Goal: Transaction & Acquisition: Purchase product/service

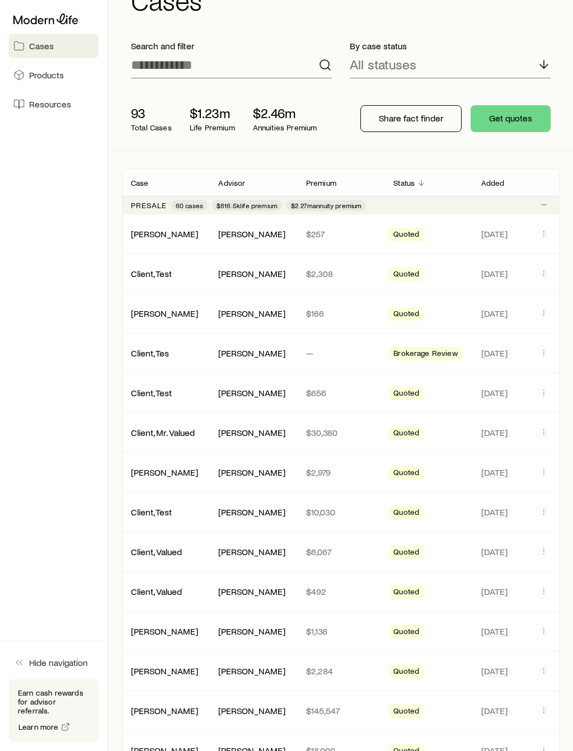
scroll to position [44, 0]
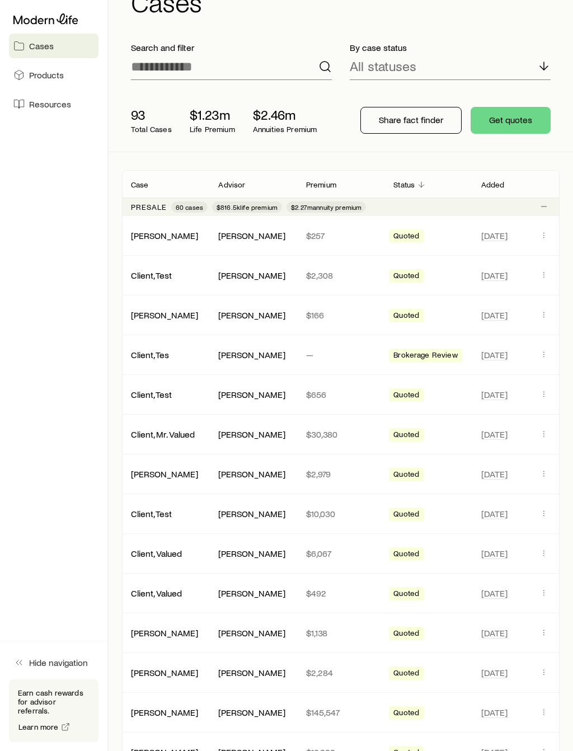
click at [516, 128] on button "Get quotes" at bounding box center [511, 120] width 80 height 27
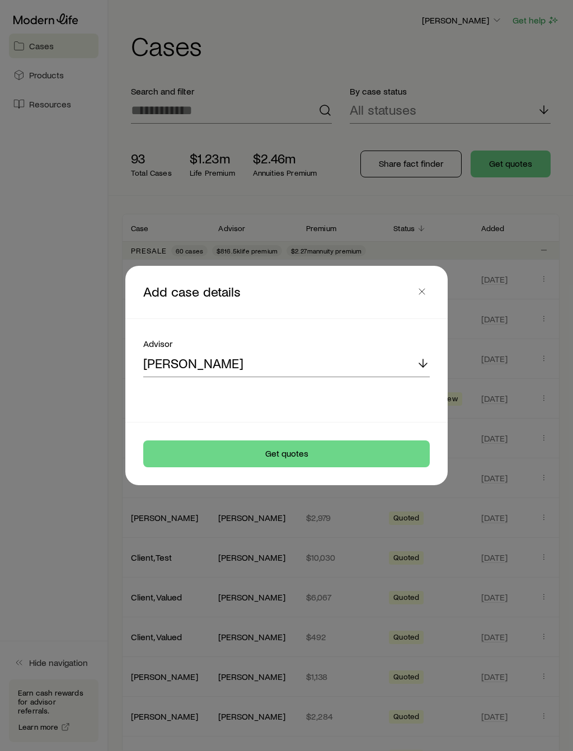
click at [199, 453] on button "Get quotes" at bounding box center [286, 453] width 287 height 27
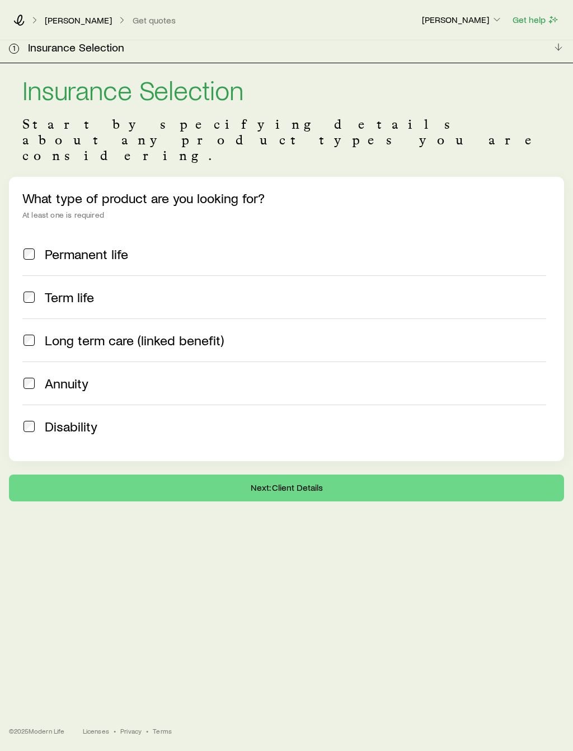
click at [46, 246] on span "Permanent life" at bounding box center [86, 254] width 83 height 16
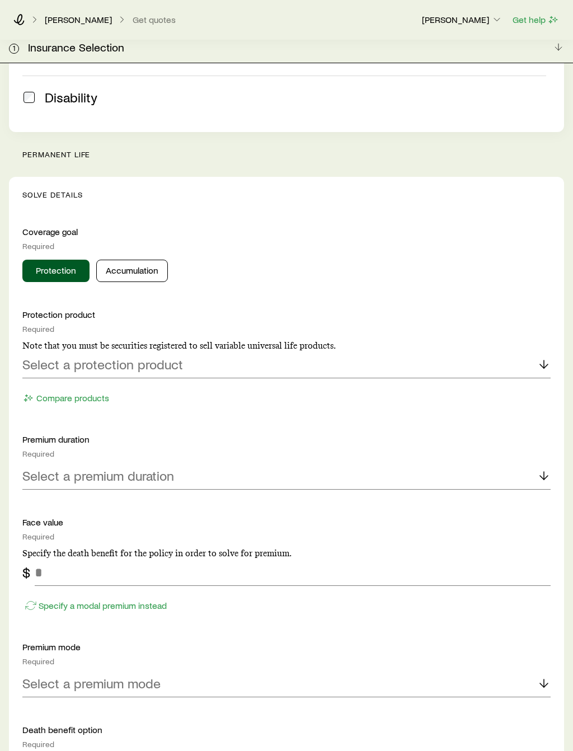
scroll to position [429, 0]
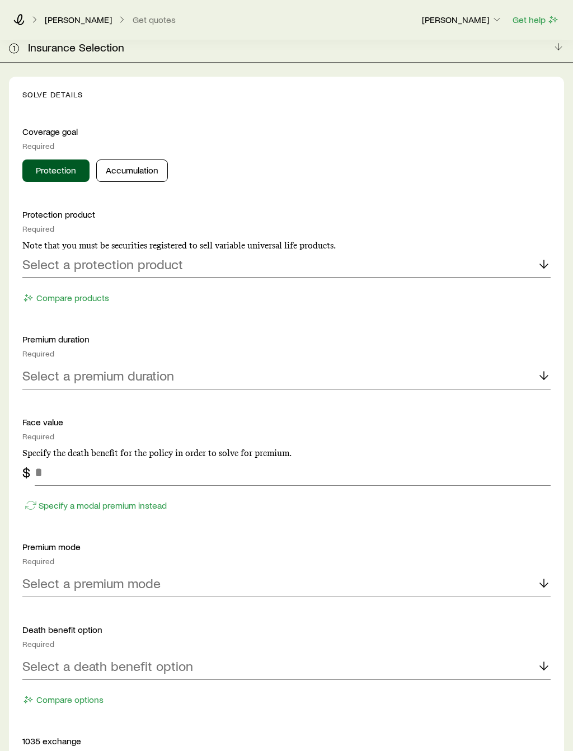
click at [441, 252] on div "Select a protection product" at bounding box center [286, 265] width 528 height 27
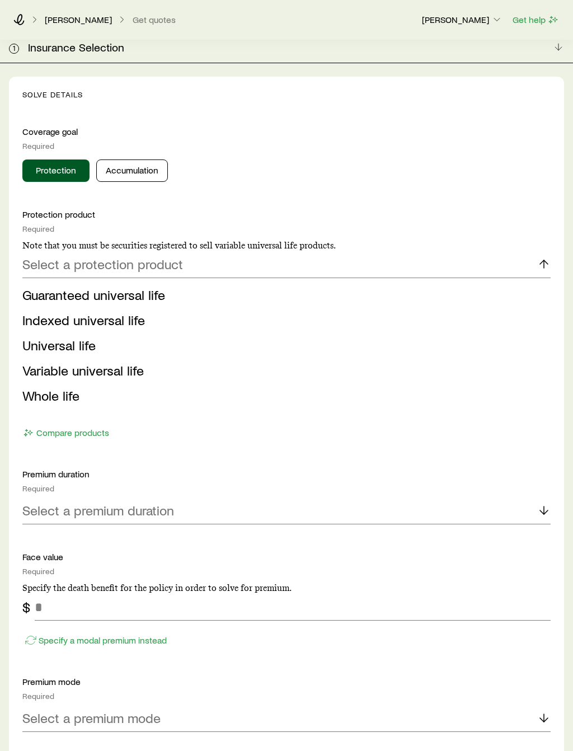
click at [53, 312] on span "Indexed universal life" at bounding box center [83, 320] width 123 height 16
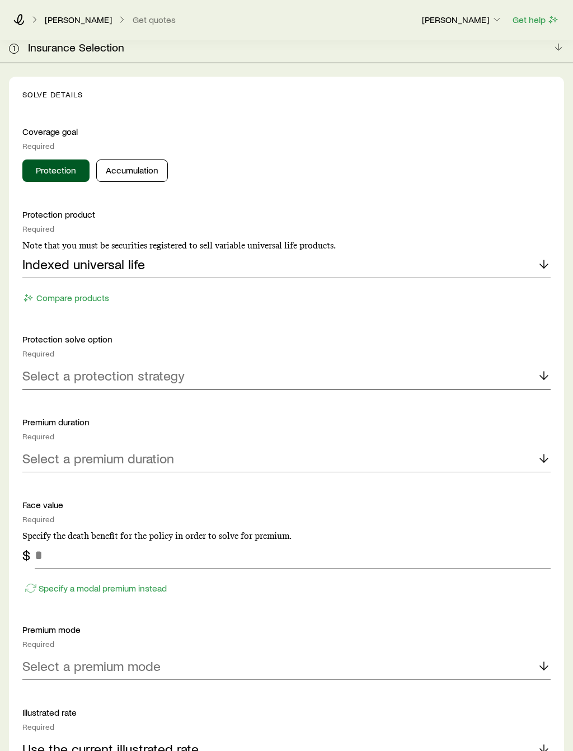
click at [59, 368] on p "Select a protection strategy" at bounding box center [103, 376] width 162 height 16
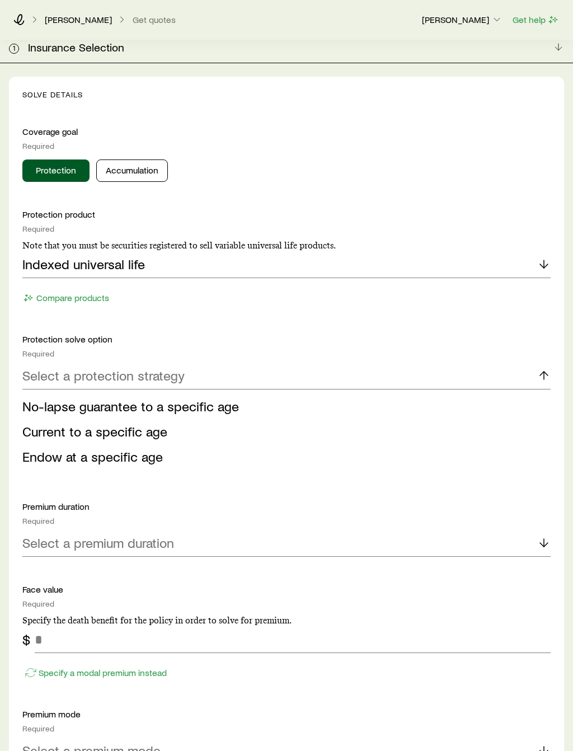
click at [50, 419] on li "Current to a specific age" at bounding box center [283, 431] width 522 height 25
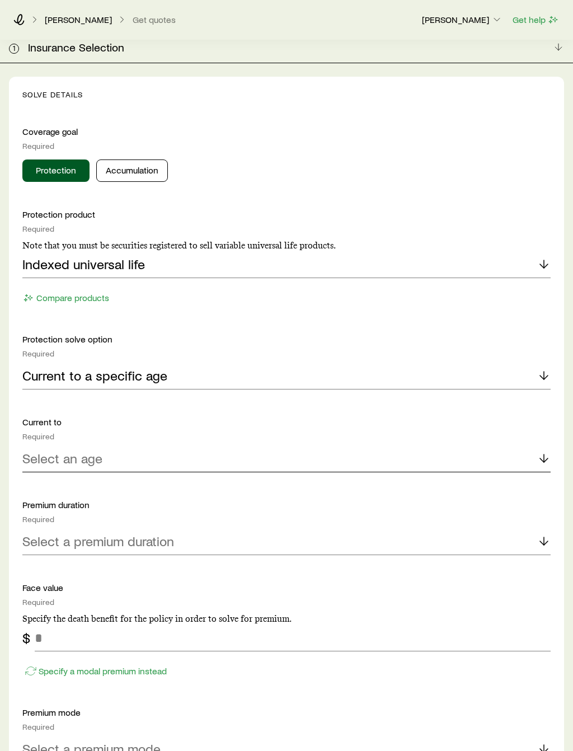
click at [59, 451] on p "Select an age" at bounding box center [62, 459] width 80 height 16
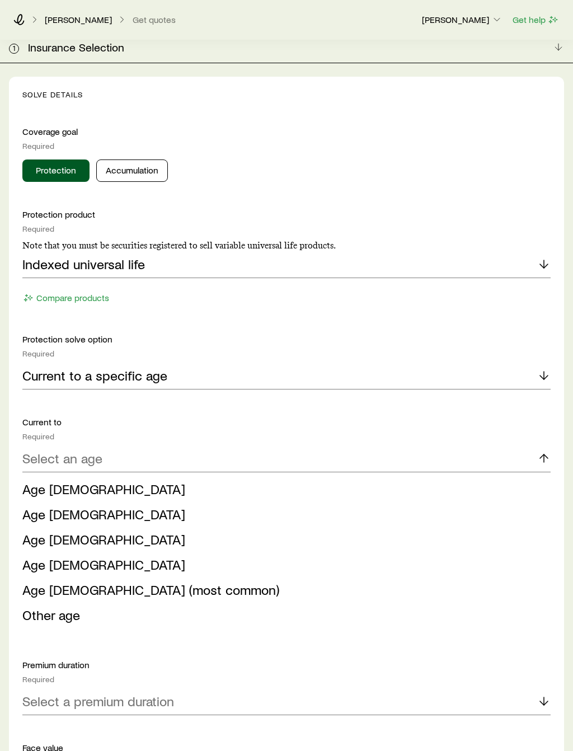
click at [56, 582] on span "Age 121 (most common)" at bounding box center [150, 590] width 257 height 16
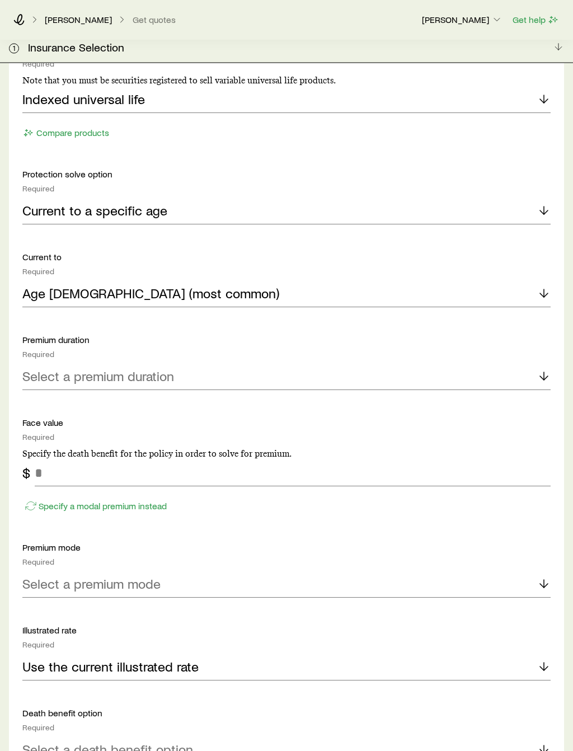
scroll to position [594, 0]
click at [92, 368] on p "Select a premium duration" at bounding box center [98, 376] width 152 height 16
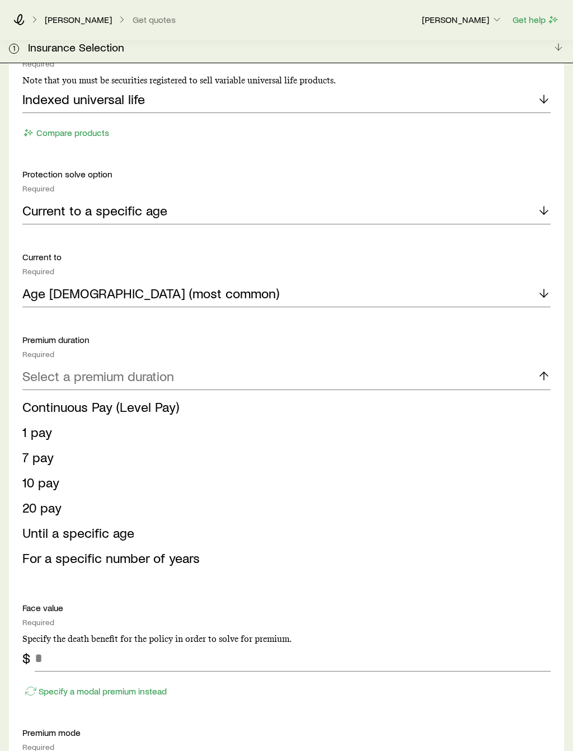
click at [43, 474] on span "10 pay" at bounding box center [40, 482] width 37 height 16
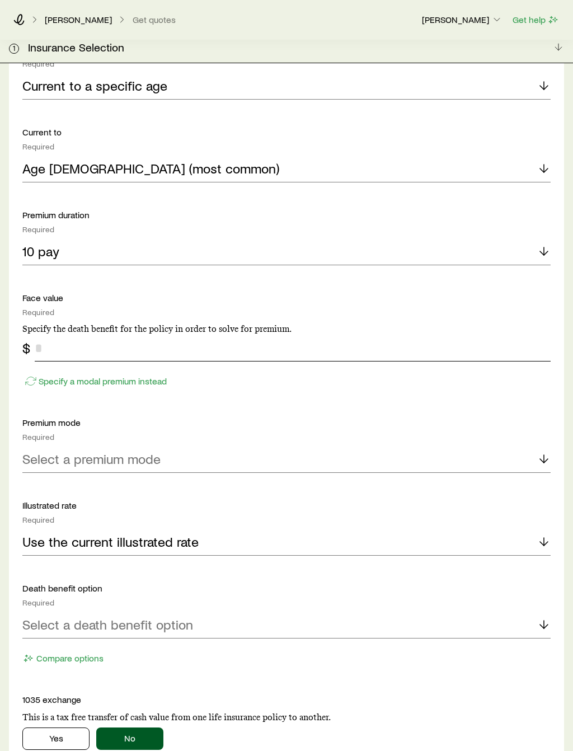
click at [91, 335] on input "tel" at bounding box center [293, 348] width 516 height 27
type input "*********"
click at [433, 447] on div "Select a premium mode" at bounding box center [286, 460] width 528 height 27
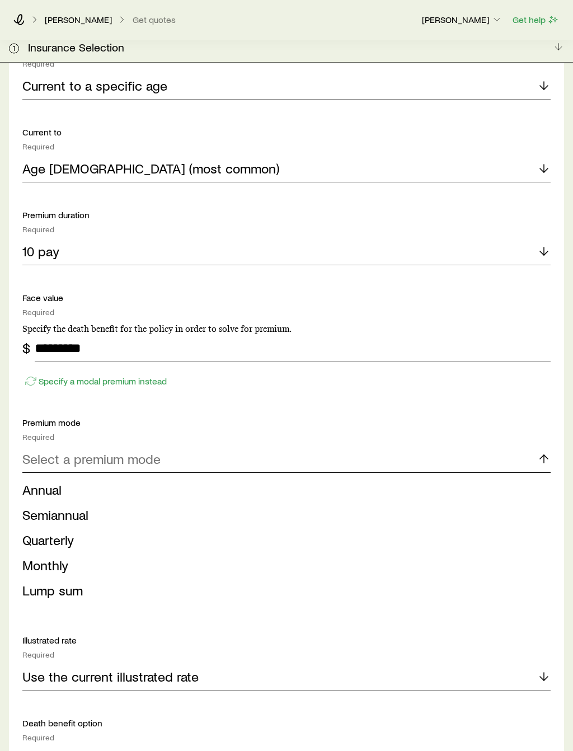
scroll to position [719, 0]
click at [45, 481] on span "Annual" at bounding box center [41, 489] width 39 height 16
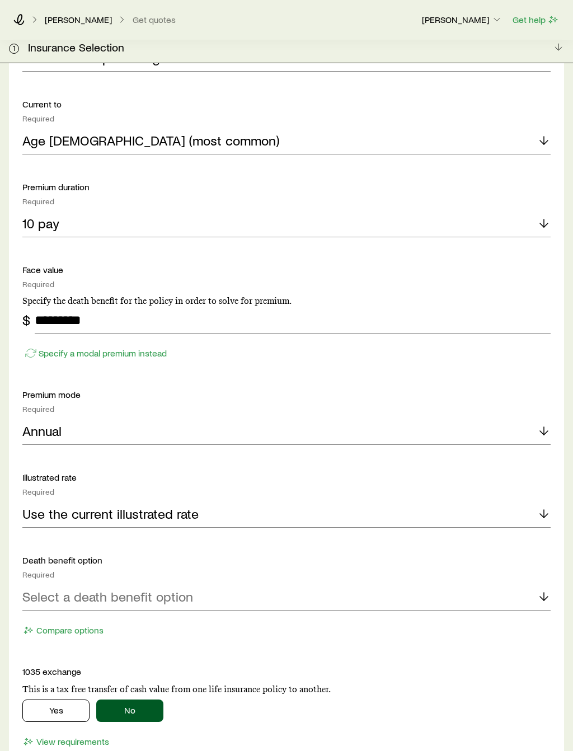
scroll to position [882, 0]
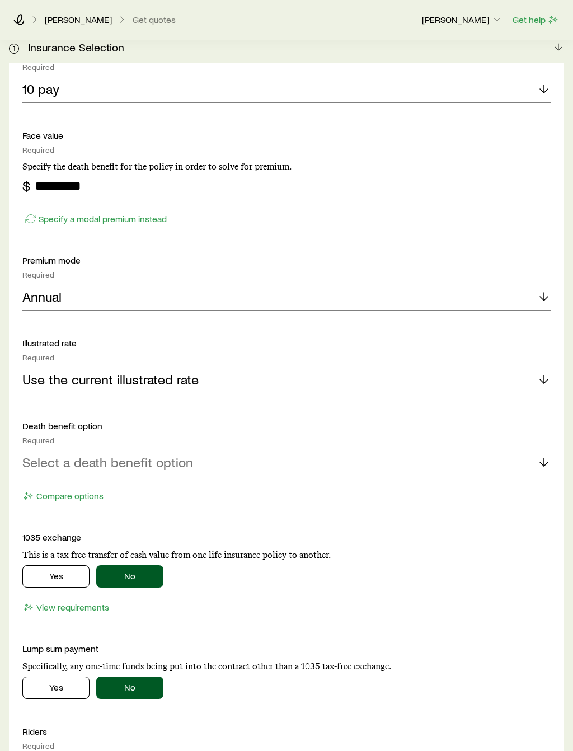
click at [53, 454] on p "Select a death benefit option" at bounding box center [107, 462] width 171 height 16
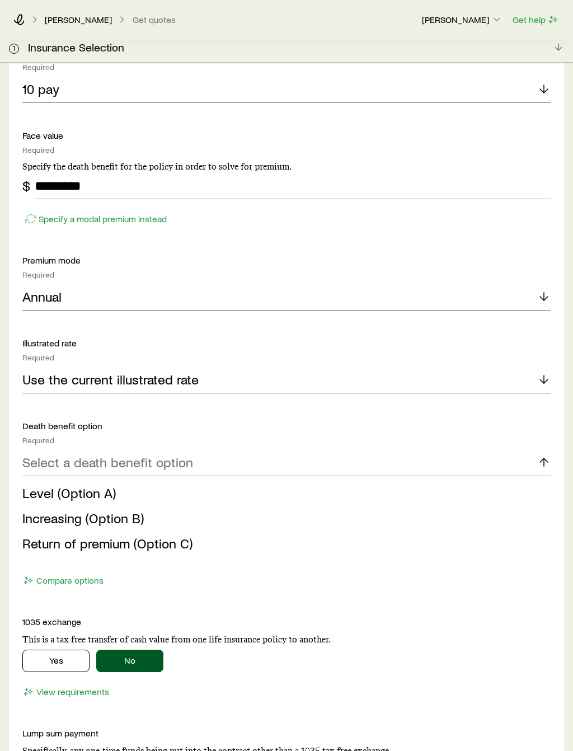
click at [50, 485] on span "Level (Option A)" at bounding box center [68, 493] width 93 height 16
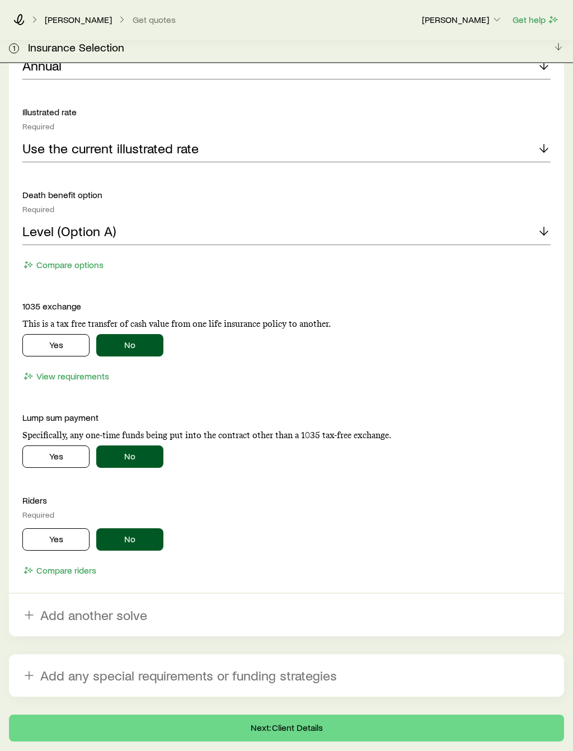
scroll to position [1107, 0]
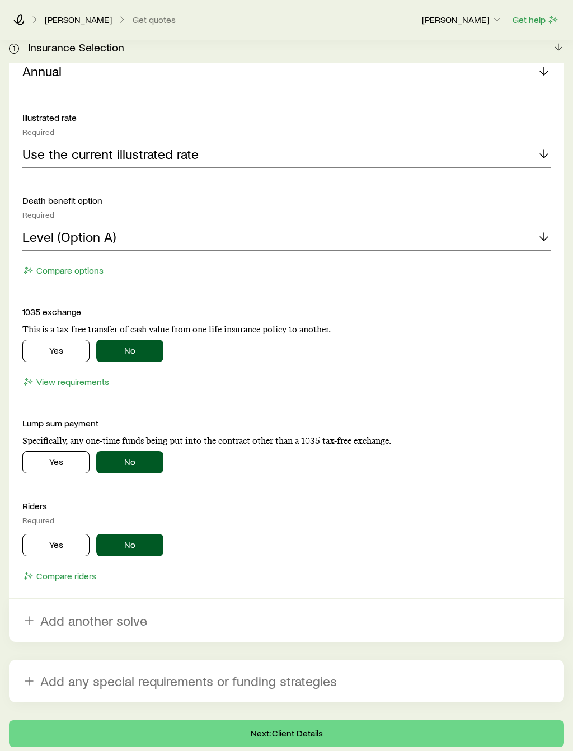
click at [47, 534] on button "Yes" at bounding box center [55, 545] width 67 height 22
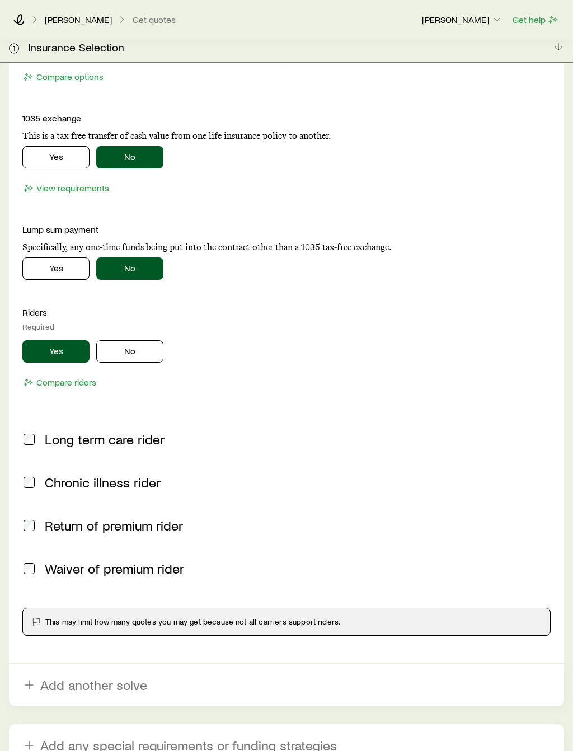
scroll to position [1302, 0]
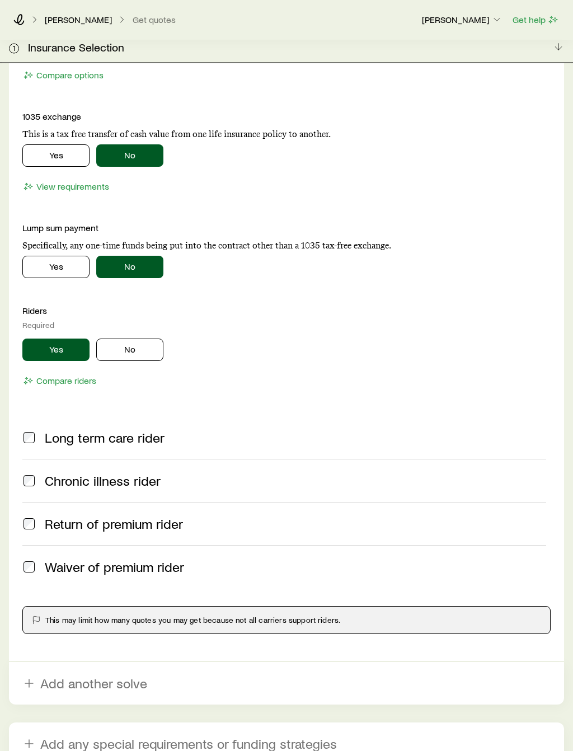
click at [135, 339] on button "No" at bounding box center [129, 350] width 67 height 22
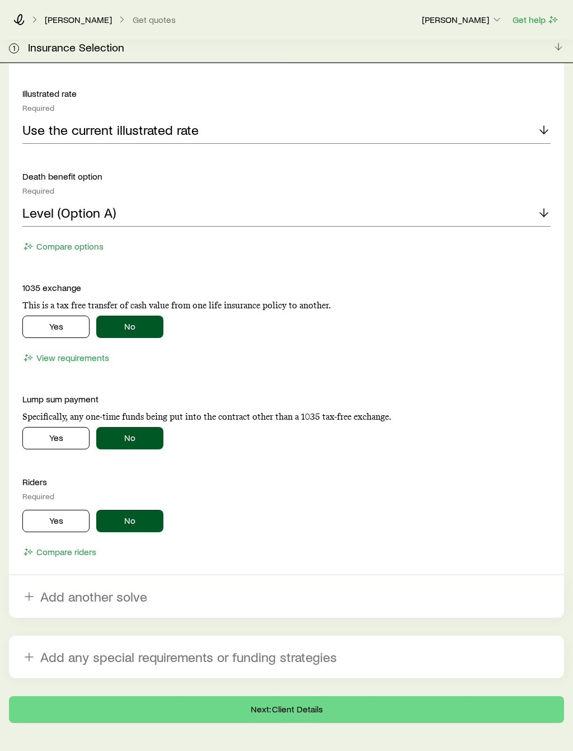
scroll to position [1148, 0]
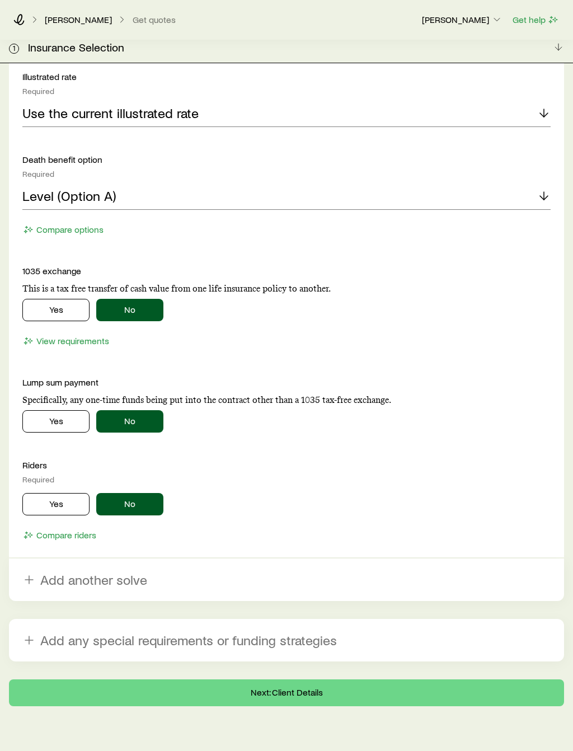
click at [195, 679] on button "Next: Client Details" at bounding box center [286, 692] width 555 height 27
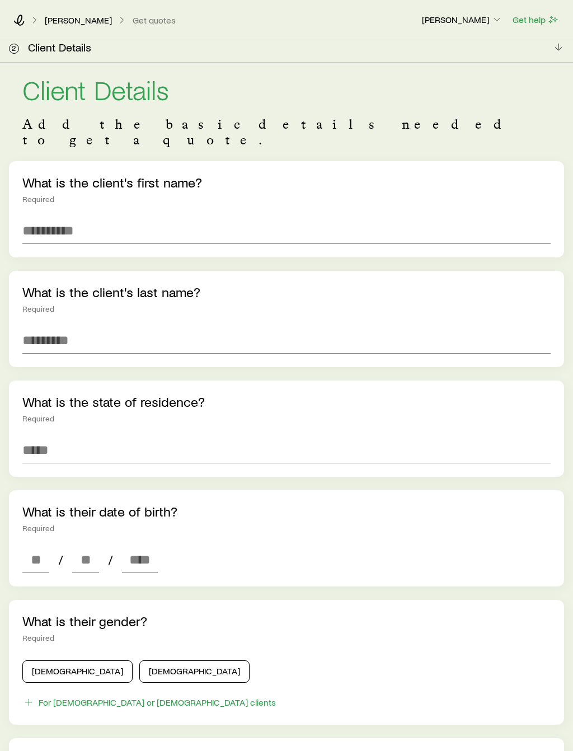
click at [483, 198] on div "What is the client's first name? Required" at bounding box center [286, 209] width 555 height 96
click at [474, 218] on input "text" at bounding box center [286, 230] width 528 height 27
click at [71, 327] on input "text" at bounding box center [286, 340] width 528 height 27
click at [79, 217] on input "**********" at bounding box center [286, 230] width 528 height 27
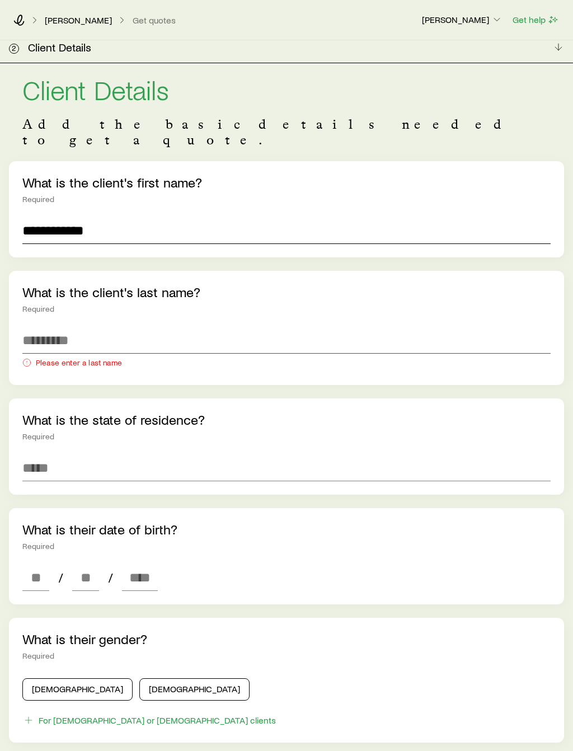
click at [79, 217] on input "**********" at bounding box center [286, 230] width 528 height 27
click at [73, 220] on input "**********" at bounding box center [286, 230] width 528 height 27
click at [73, 219] on input "**********" at bounding box center [286, 230] width 528 height 27
type input "****"
click at [60, 327] on input "text" at bounding box center [286, 340] width 528 height 27
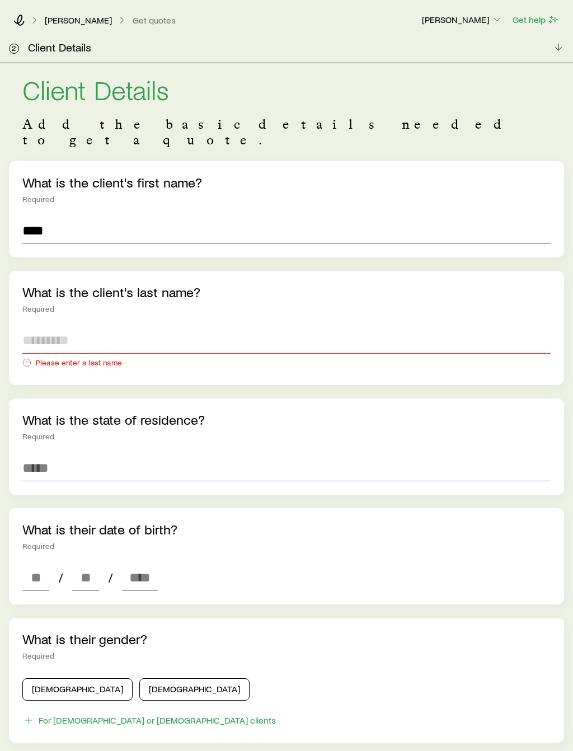
click at [50, 327] on input "text" at bounding box center [286, 340] width 528 height 27
paste input "*******"
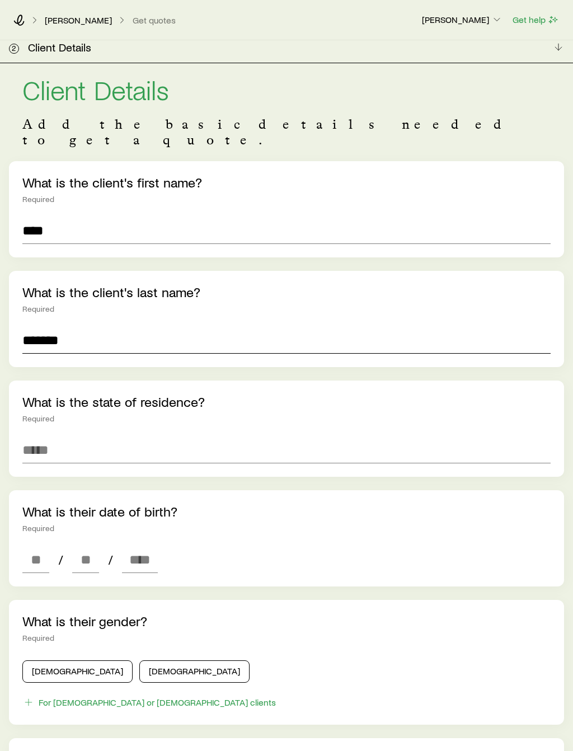
type input "*******"
click at [52, 437] on input at bounding box center [286, 450] width 528 height 27
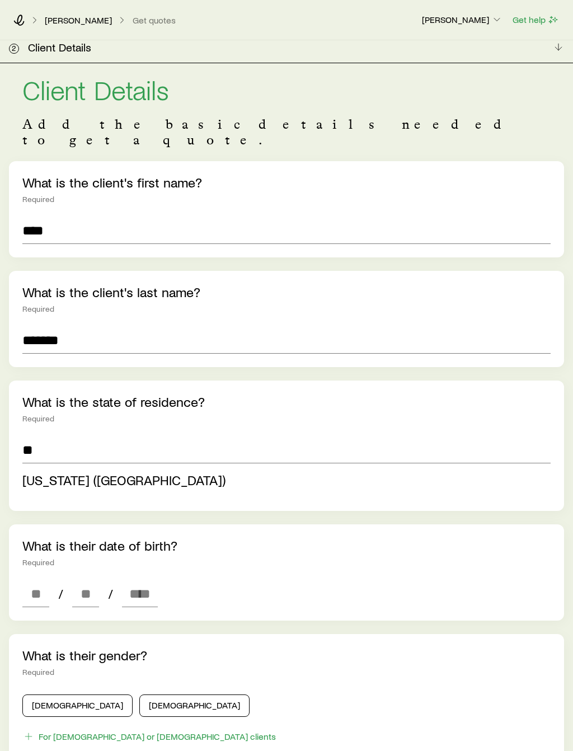
click at [54, 472] on span "New Jersey (NJ)" at bounding box center [123, 480] width 203 height 16
type input "**********"
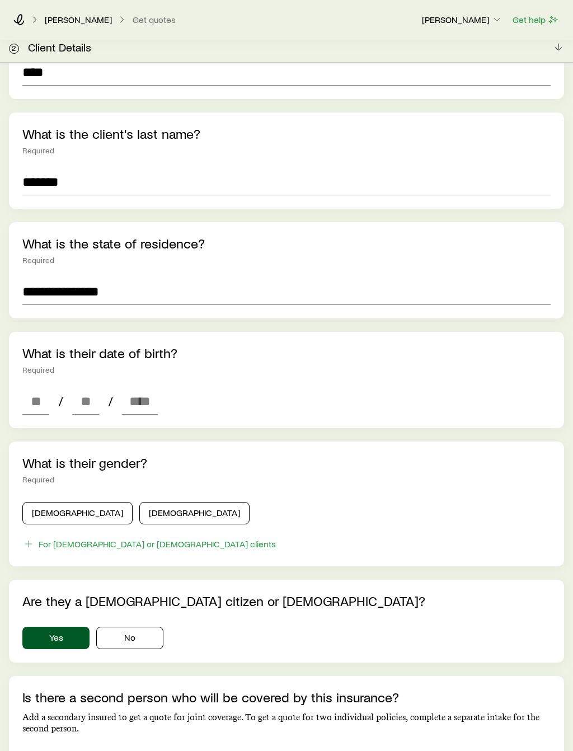
scroll to position [185, 0]
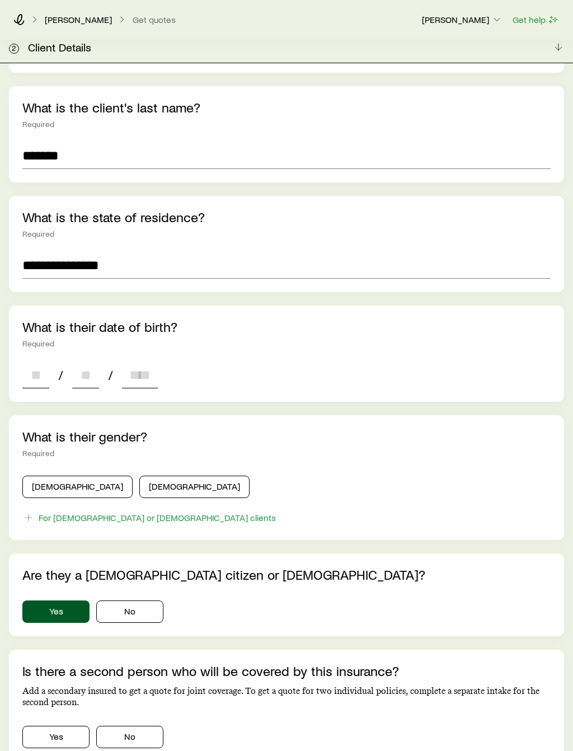
click at [35, 362] on input at bounding box center [35, 375] width 27 height 27
type input "*"
click at [88, 362] on input at bounding box center [85, 375] width 27 height 27
type input "*"
click at [140, 364] on input at bounding box center [140, 375] width 36 height 27
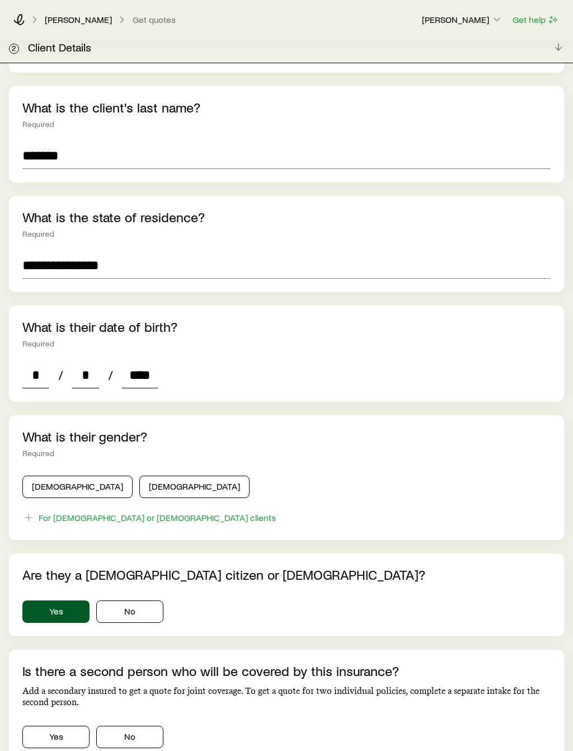
type input "****"
click at [53, 476] on button "Male" at bounding box center [77, 487] width 110 height 22
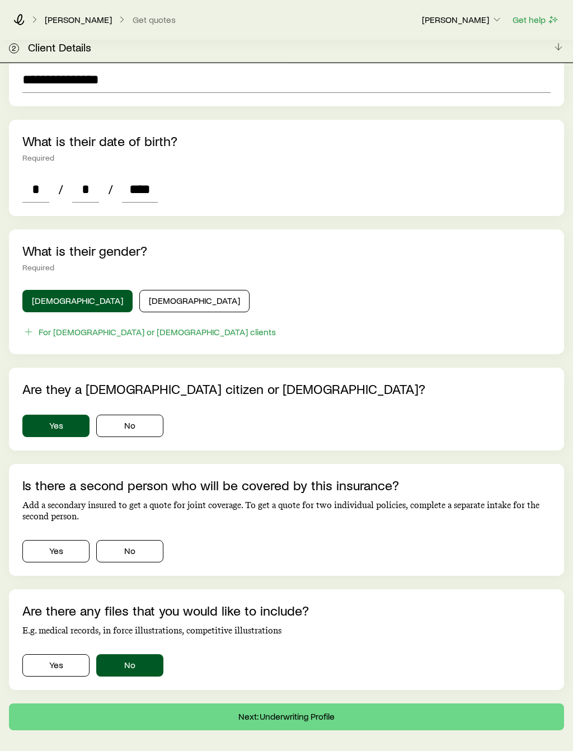
scroll to position [410, 0]
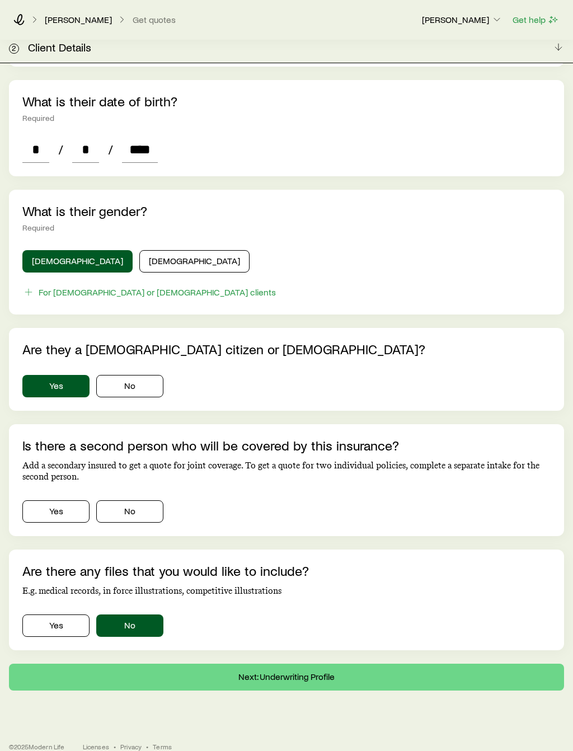
click at [132, 500] on button "No" at bounding box center [129, 511] width 67 height 22
click at [106, 664] on button "Next: Underwriting Profile" at bounding box center [286, 677] width 555 height 27
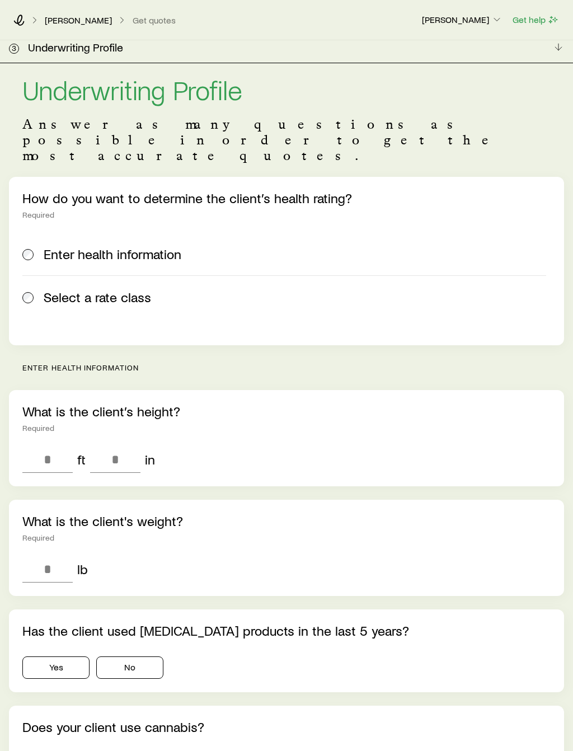
click at [66, 275] on label "Select a rate class" at bounding box center [284, 296] width 524 height 43
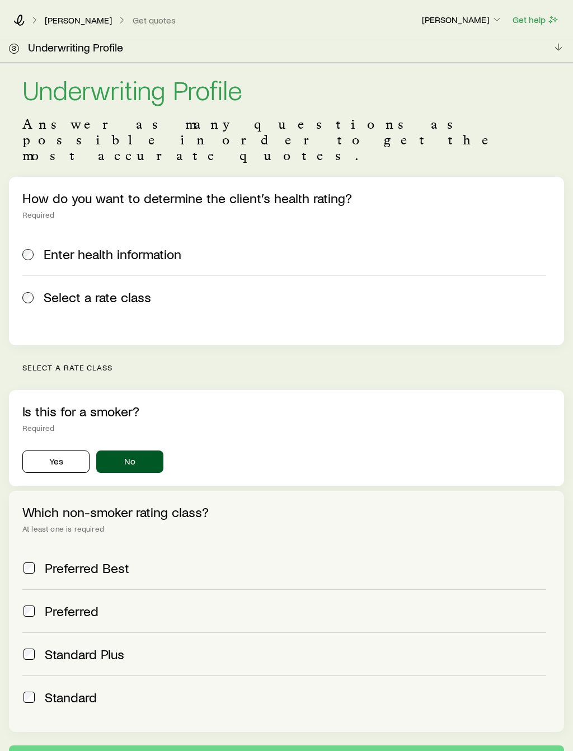
click at [38, 603] on div "Preferred" at bounding box center [284, 611] width 524 height 16
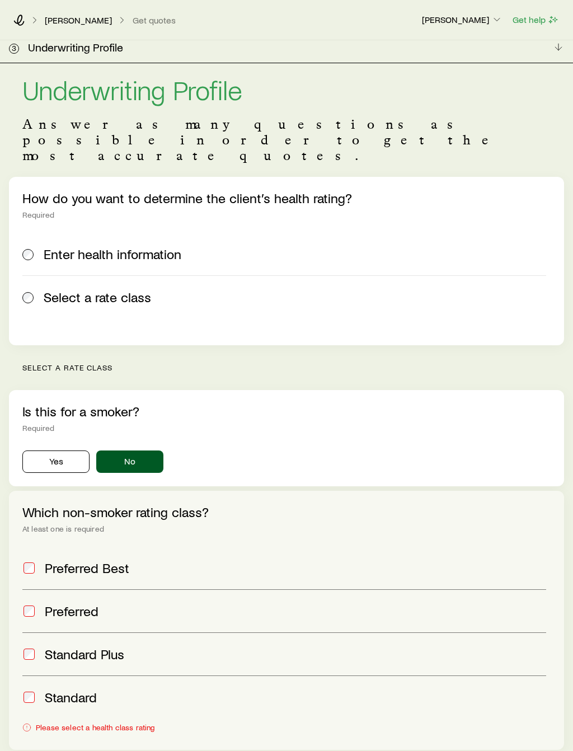
click at [41, 646] on div "Standard Plus" at bounding box center [284, 654] width 524 height 16
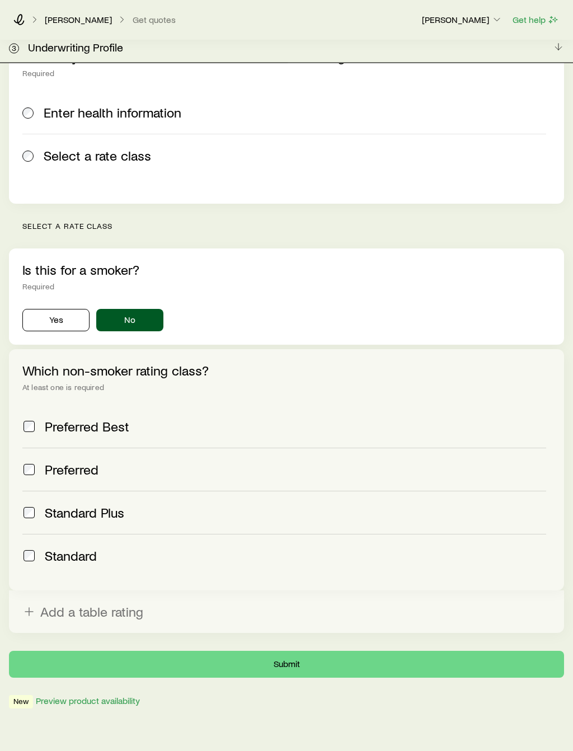
scroll to position [143, 0]
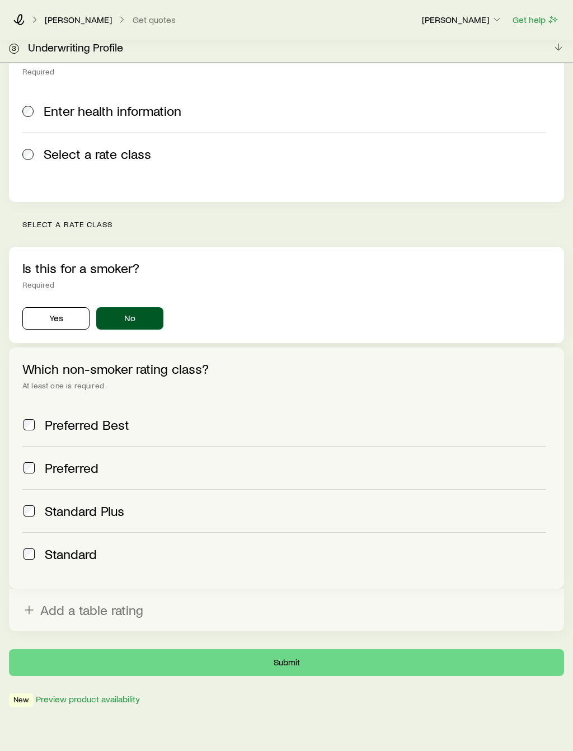
click at [166, 649] on button "Submit" at bounding box center [286, 662] width 555 height 27
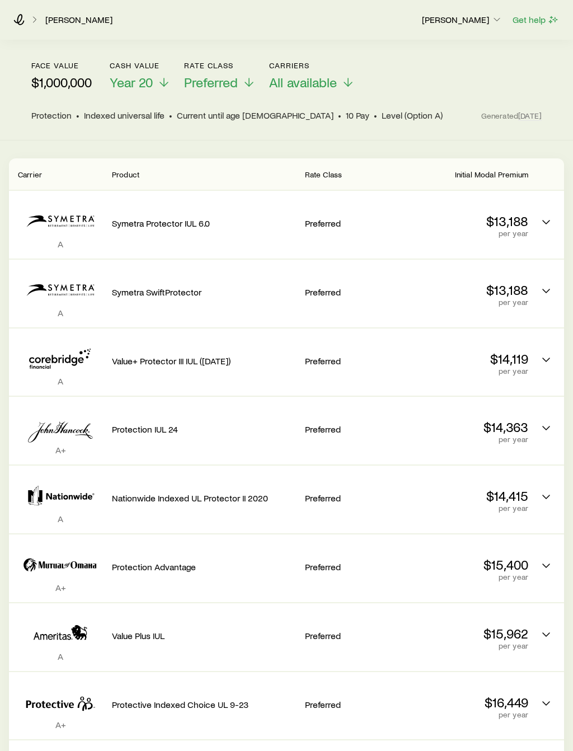
scroll to position [45, 0]
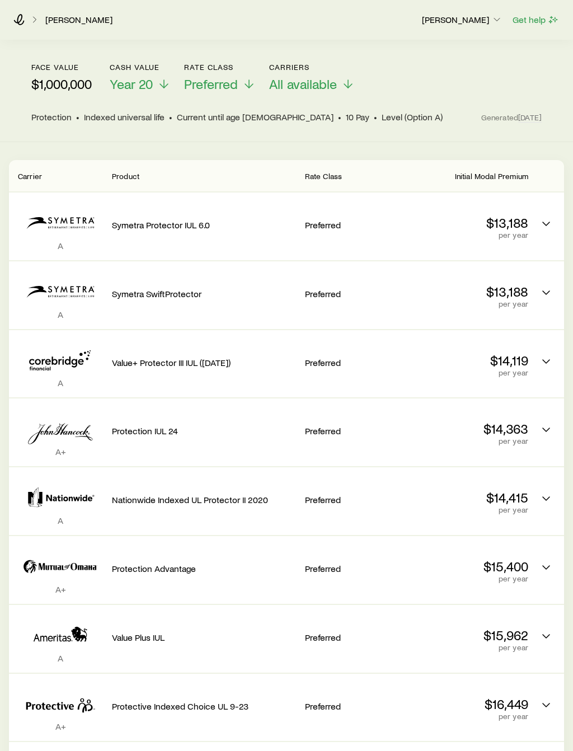
click at [357, 221] on p "Preferred" at bounding box center [351, 224] width 92 height 11
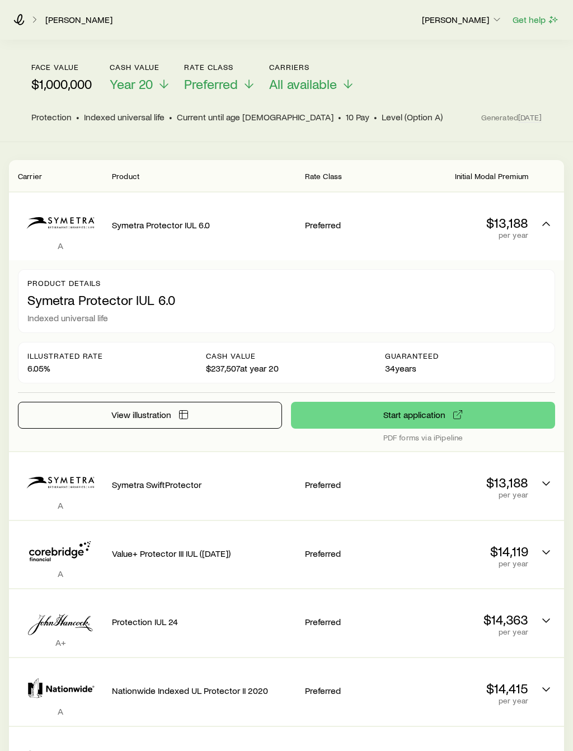
click at [281, 226] on p "Symetra Protector IUL 6.0" at bounding box center [204, 224] width 184 height 11
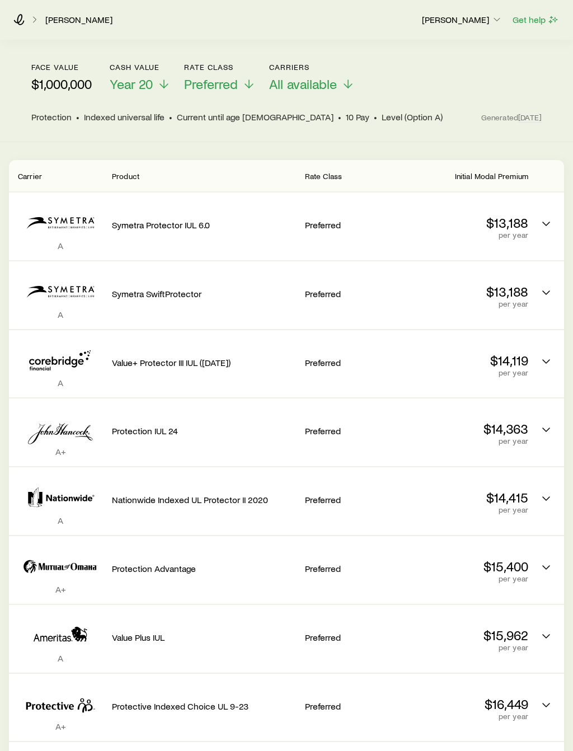
click at [260, 305] on div "Symetra SwiftProtector" at bounding box center [204, 291] width 184 height 43
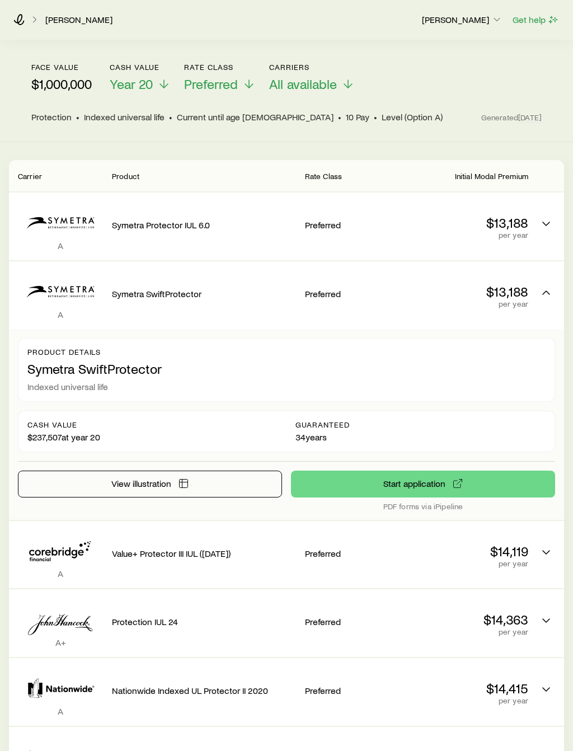
click at [257, 328] on div "A Symetra SwiftProtector Preferred $13,188 per year" at bounding box center [286, 295] width 555 height 68
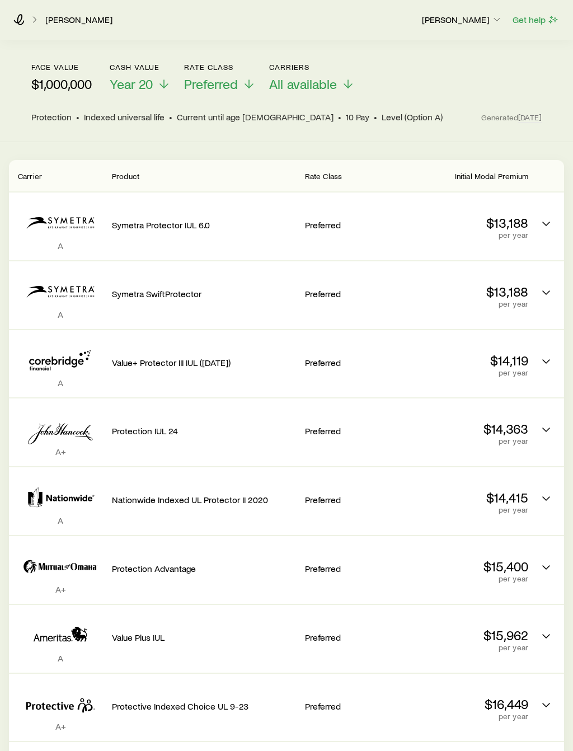
click at [540, 444] on div "A+ Protection IUL 24 Preferred $14,363 per year" at bounding box center [286, 433] width 555 height 68
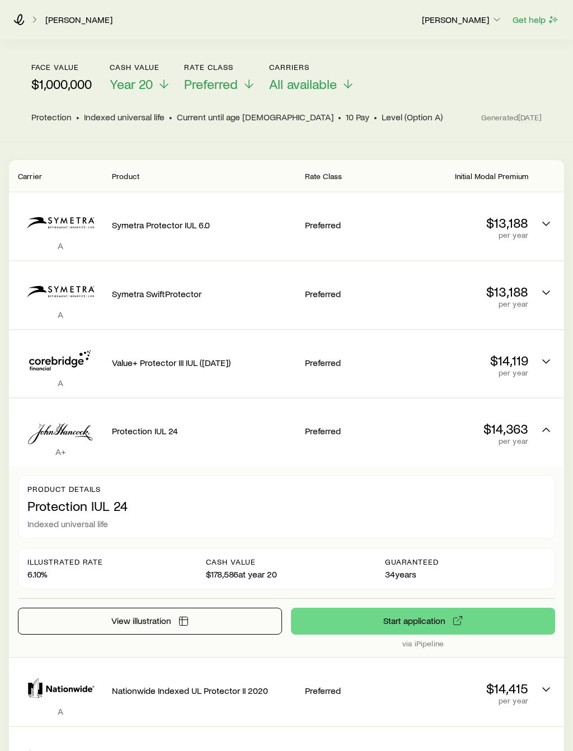
click at [126, 618] on span "View illustration" at bounding box center [141, 620] width 60 height 9
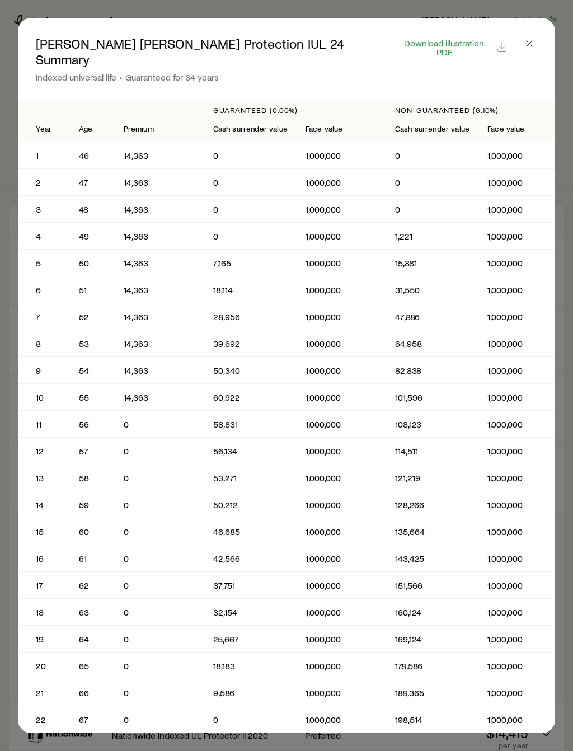
click at [531, 50] on button "button" at bounding box center [530, 44] width 16 height 16
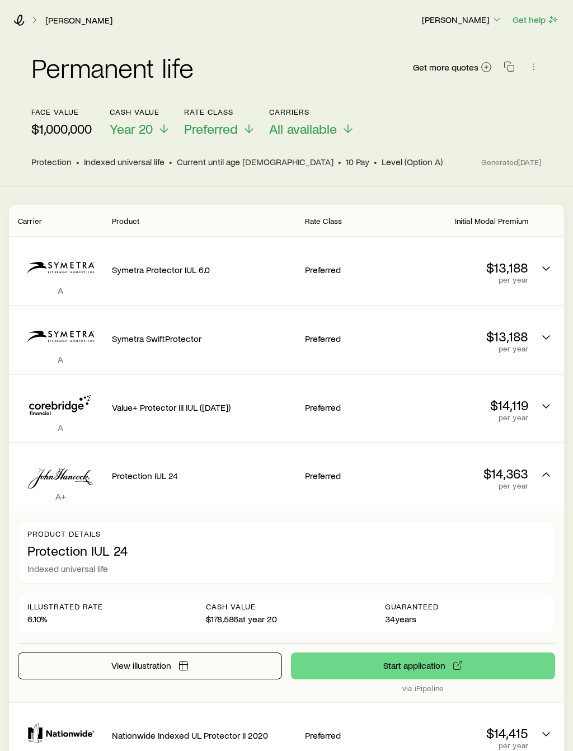
scroll to position [45, 0]
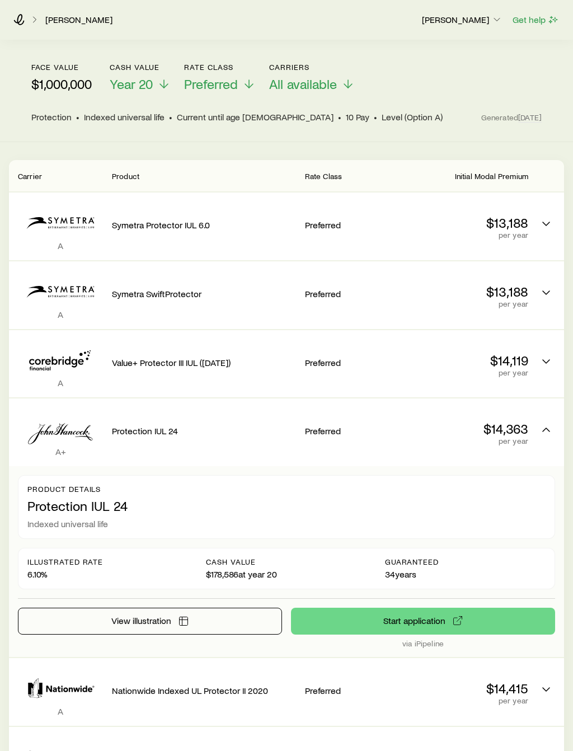
click at [152, 453] on div "Protection IUL 24" at bounding box center [204, 432] width 184 height 50
